Goal: Contribute content: Add original content to the website for others to see

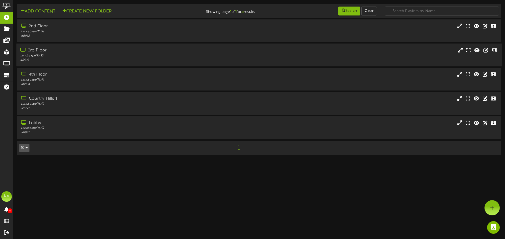
click at [107, 52] on div "3rd Floor" at bounding box center [117, 51] width 194 height 6
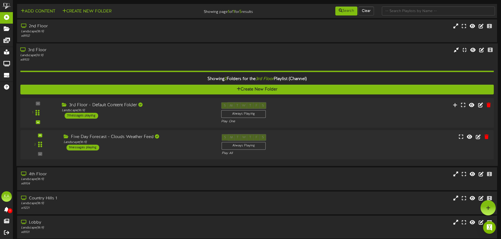
click at [169, 120] on div "1 ( 16:9" at bounding box center [257, 113] width 478 height 22
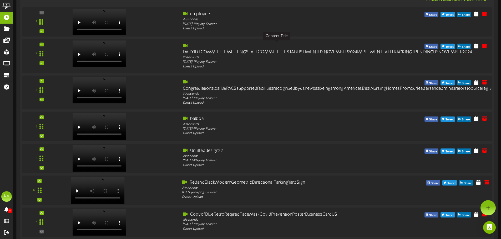
scroll to position [79, 0]
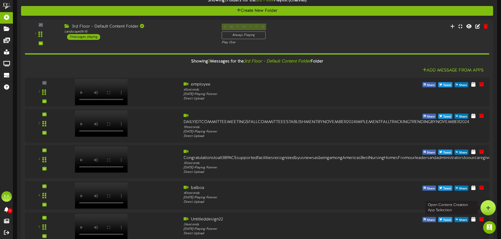
click at [488, 203] on div at bounding box center [487, 207] width 15 height 15
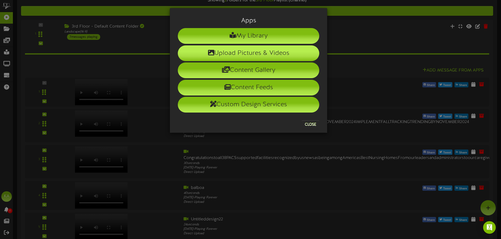
click at [247, 50] on li "Upload Pictures & Videos" at bounding box center [248, 53] width 141 height 16
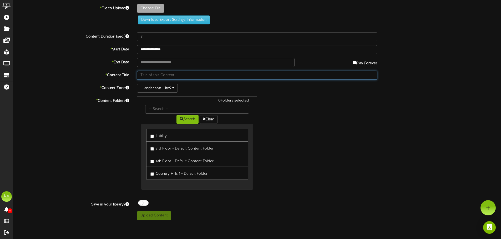
click at [183, 73] on input "text" at bounding box center [257, 75] width 240 height 9
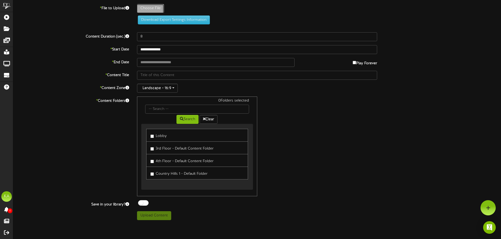
type input "**********"
type input "BluePinkandYellowPlayfulSummerVideo1"
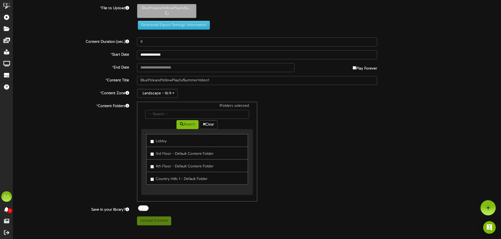
click at [158, 155] on label "3rd Floor - Default Content Folder" at bounding box center [181, 153] width 63 height 7
type input "26"
click at [158, 166] on label "4th Floor - Default Content Folder" at bounding box center [181, 165] width 63 height 7
click at [157, 218] on button "Upload Content" at bounding box center [154, 221] width 34 height 9
type input "**********"
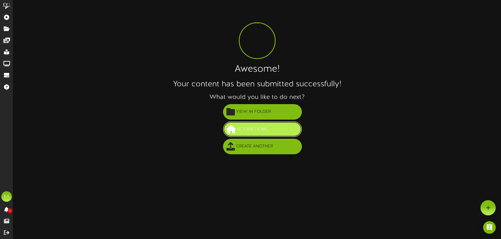
click at [248, 127] on span "Return Home" at bounding box center [253, 129] width 34 height 9
